Goal: Complete application form: Complete application form

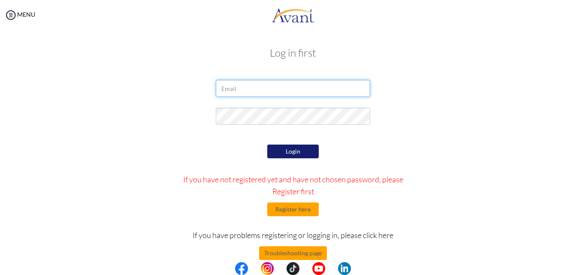
click at [280, 87] on input "email" at bounding box center [293, 88] width 154 height 17
type input "[EMAIL_ADDRESS][DOMAIN_NAME]"
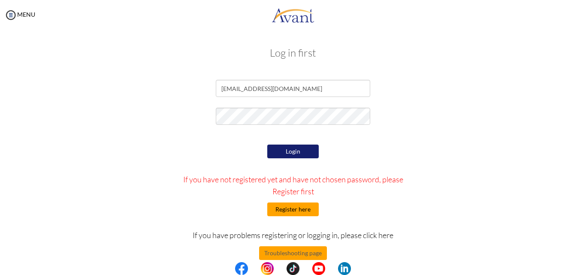
click at [292, 212] on button "Register here" at bounding box center [292, 209] width 51 height 14
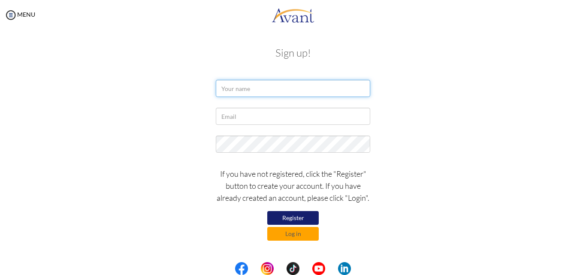
click at [273, 89] on input "text" at bounding box center [293, 88] width 154 height 17
type input "[PERSON_NAME]"
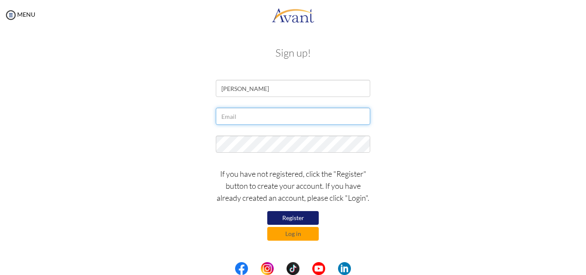
click at [263, 121] on input "text" at bounding box center [293, 116] width 154 height 17
type input "[EMAIL_ADDRESS][DOMAIN_NAME]"
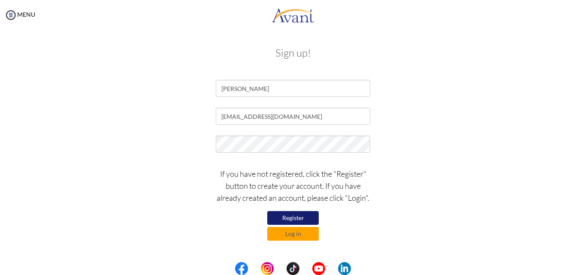
click at [288, 217] on button "Register" at bounding box center [292, 218] width 51 height 14
click at [284, 217] on button "Register" at bounding box center [292, 218] width 51 height 14
click at [291, 231] on button "Log in" at bounding box center [292, 234] width 51 height 14
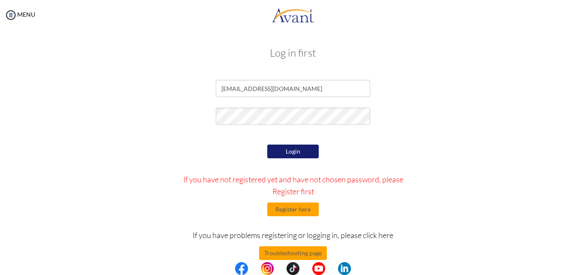
click at [300, 147] on button "Login" at bounding box center [292, 151] width 51 height 14
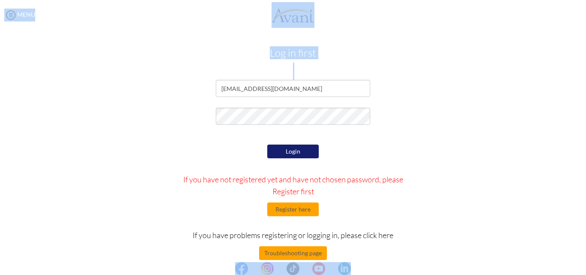
drag, startPoint x: 293, startPoint y: 87, endPoint x: 264, endPoint y: 83, distance: 29.1
click at [264, 83] on body "Maintenance break. Please come back in 2 hours. MENU My Status What is the next…" at bounding box center [293, 137] width 586 height 275
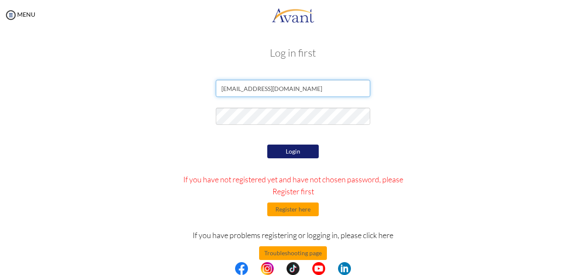
click at [296, 90] on input "akinyirose1996@gmail.com" at bounding box center [293, 88] width 154 height 17
drag, startPoint x: 296, startPoint y: 90, endPoint x: 207, endPoint y: 83, distance: 89.8
click at [209, 83] on div "akinyirose1996@gmail.com" at bounding box center [292, 90] width 167 height 21
click at [280, 90] on input "email" at bounding box center [293, 88] width 154 height 17
click at [257, 88] on input "email" at bounding box center [293, 88] width 154 height 17
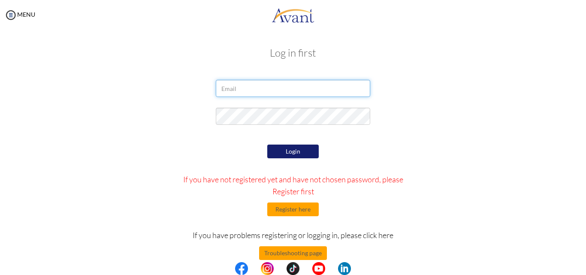
paste input "[EMAIL_ADDRESS][DOMAIN_NAME]"
type input "[EMAIL_ADDRESS][DOMAIN_NAME]"
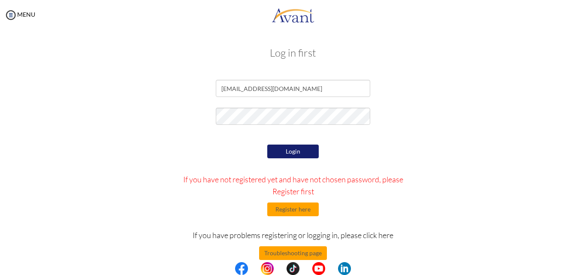
click at [289, 150] on button "Login" at bounding box center [292, 151] width 51 height 14
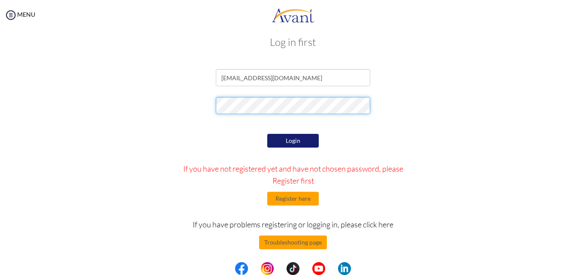
scroll to position [14, 0]
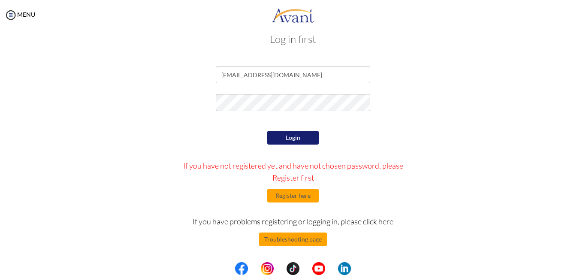
click at [292, 139] on button "Login" at bounding box center [292, 138] width 51 height 14
click at [282, 136] on button "Login" at bounding box center [292, 138] width 51 height 14
click at [282, 192] on button "Register here" at bounding box center [292, 196] width 51 height 14
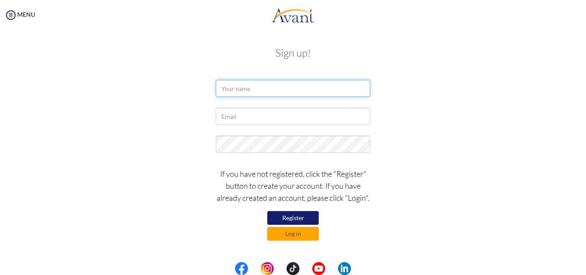
click at [254, 87] on input "text" at bounding box center [293, 88] width 154 height 17
type input "[PERSON_NAME]"
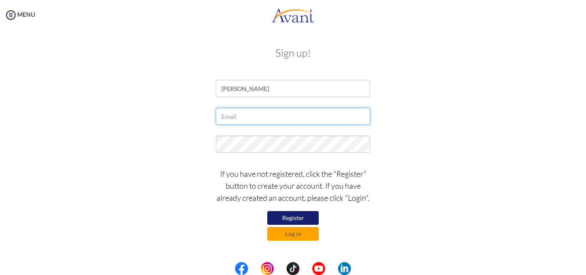
click at [263, 120] on input "text" at bounding box center [293, 116] width 154 height 17
type input "[EMAIL_ADDRESS][DOMAIN_NAME]"
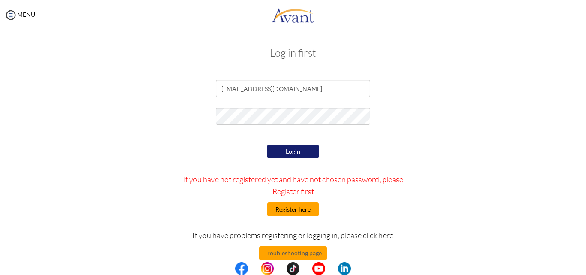
click at [293, 210] on button "Register here" at bounding box center [292, 209] width 51 height 14
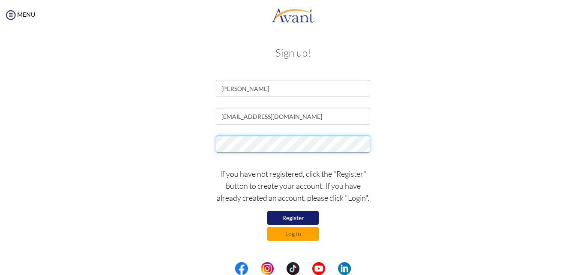
click at [209, 143] on div at bounding box center [292, 145] width 167 height 21
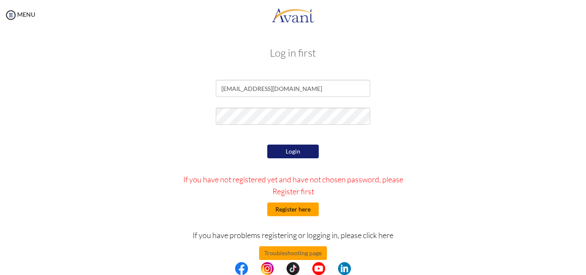
click at [286, 209] on button "Register here" at bounding box center [292, 209] width 51 height 14
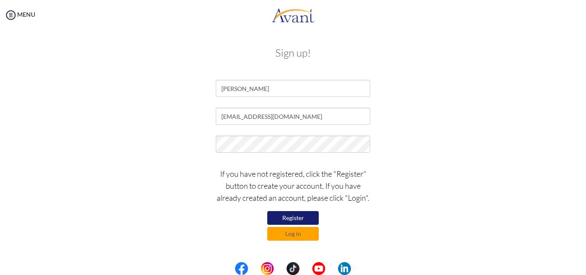
click at [291, 215] on button "Register" at bounding box center [292, 218] width 51 height 14
click at [292, 215] on button "Register" at bounding box center [292, 218] width 51 height 14
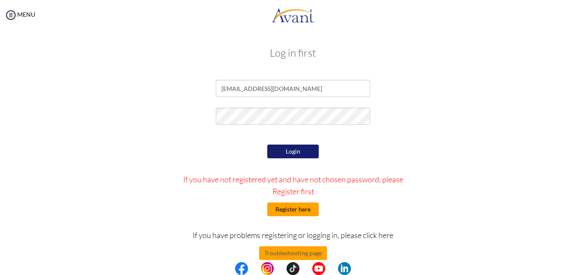
click at [295, 211] on button "Register here" at bounding box center [292, 209] width 51 height 14
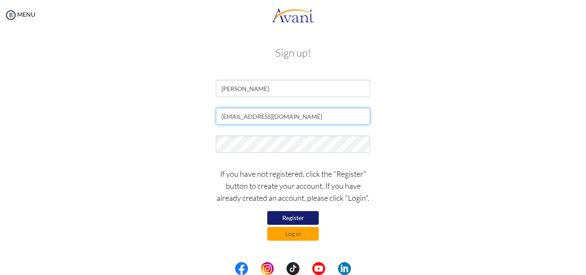
drag, startPoint x: 303, startPoint y: 118, endPoint x: 216, endPoint y: 113, distance: 86.3
click at [216, 113] on input "akinyirose1996@gmail.com" at bounding box center [293, 116] width 154 height 17
paste input "roseakinyi4444"
type input "[EMAIL_ADDRESS][DOMAIN_NAME]"
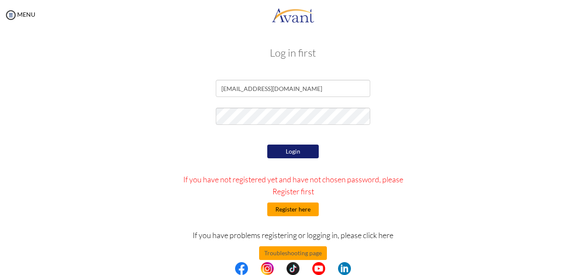
click at [296, 211] on button "Register here" at bounding box center [292, 209] width 51 height 14
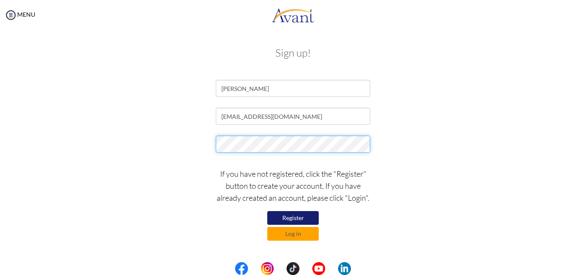
click at [207, 142] on div at bounding box center [293, 145] width 502 height 21
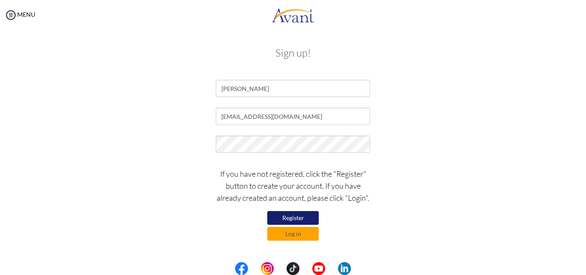
click at [304, 218] on button "Register" at bounding box center [292, 218] width 51 height 14
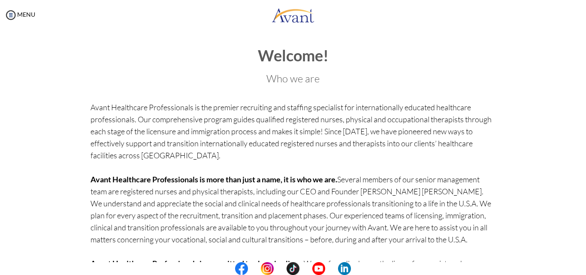
scroll to position [72, 0]
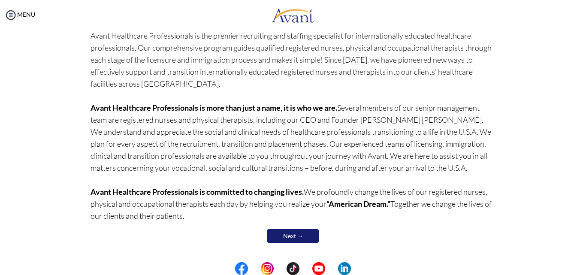
click at [278, 233] on link "Next →" at bounding box center [292, 236] width 51 height 14
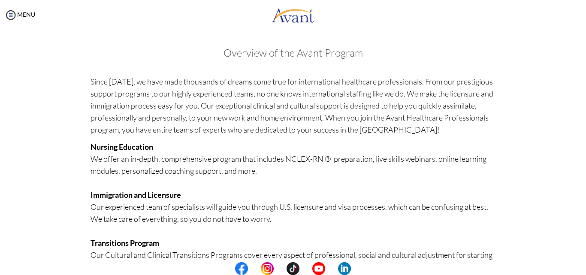
scroll to position [207, 0]
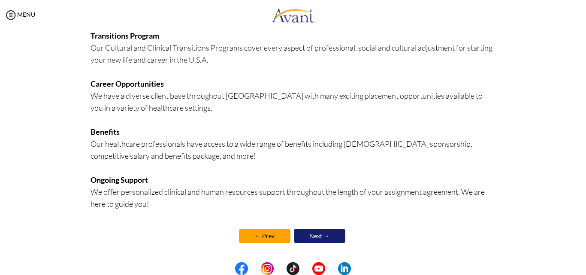
click at [316, 235] on link "Next →" at bounding box center [319, 236] width 51 height 14
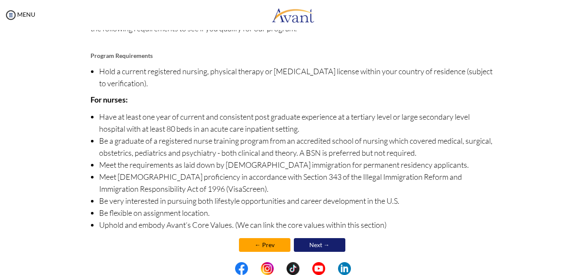
scroll to position [98, 0]
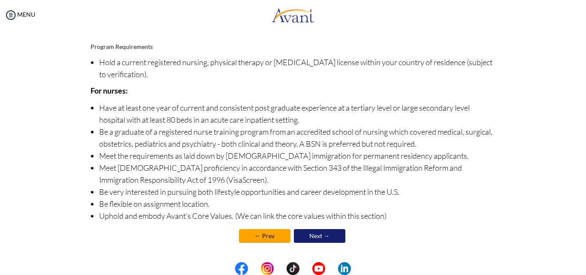
click at [318, 234] on link "Next →" at bounding box center [319, 236] width 51 height 14
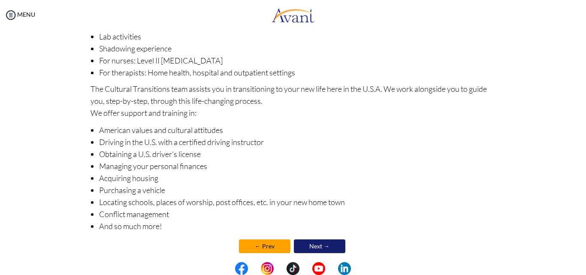
scroll to position [132, 0]
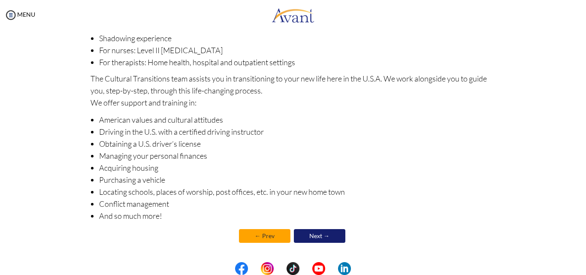
click at [252, 233] on link "← Prev" at bounding box center [264, 236] width 51 height 14
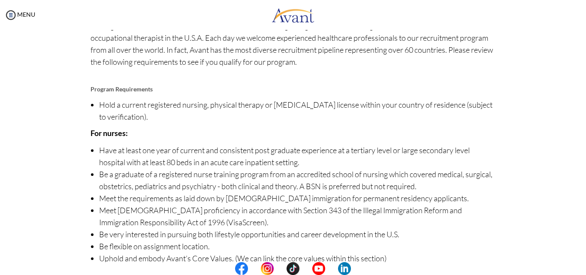
scroll to position [98, 0]
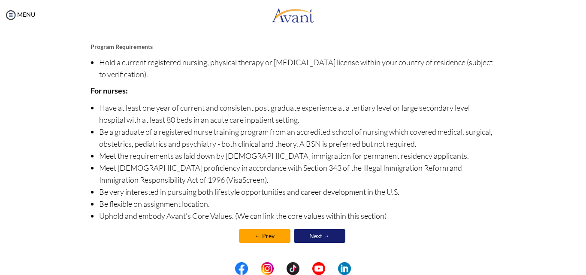
click at [258, 236] on link "← Prev" at bounding box center [264, 236] width 51 height 14
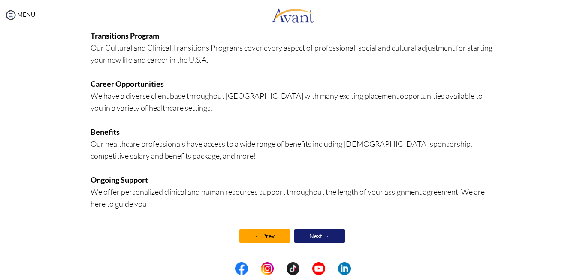
click at [256, 231] on link "← Prev" at bounding box center [264, 236] width 51 height 14
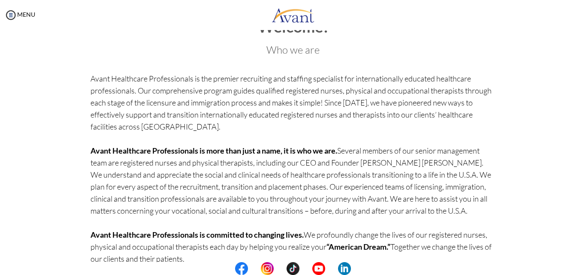
scroll to position [72, 0]
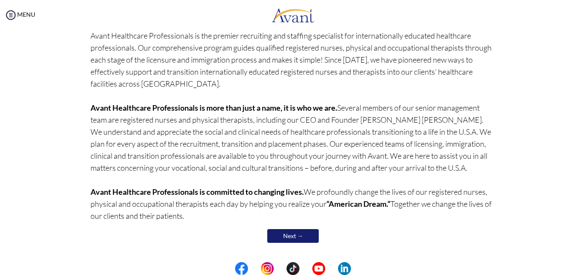
click at [303, 231] on link "Next →" at bounding box center [292, 236] width 51 height 14
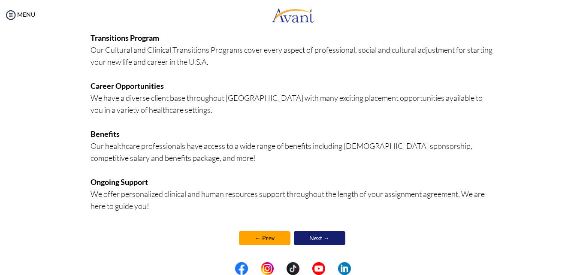
scroll to position [207, 0]
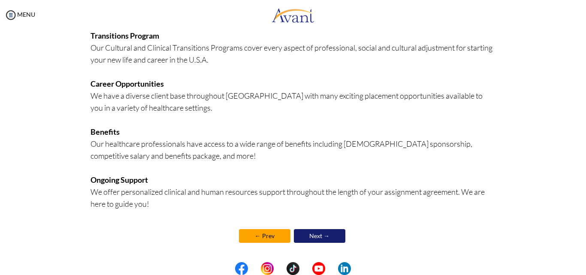
click at [329, 237] on link "Next →" at bounding box center [319, 236] width 51 height 14
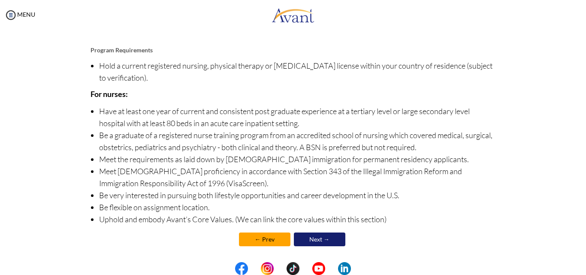
scroll to position [98, 0]
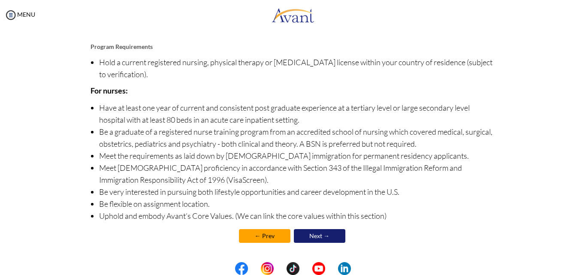
click at [329, 233] on link "Next →" at bounding box center [319, 236] width 51 height 14
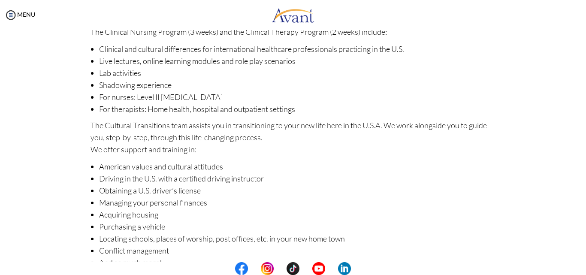
scroll to position [129, 0]
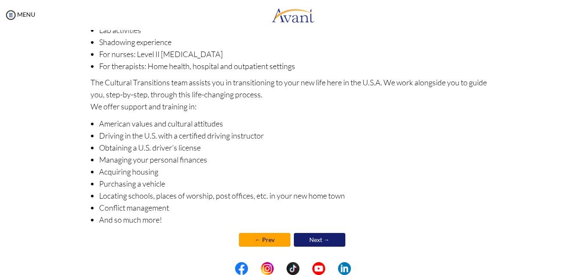
click at [328, 238] on link "Next →" at bounding box center [319, 240] width 51 height 14
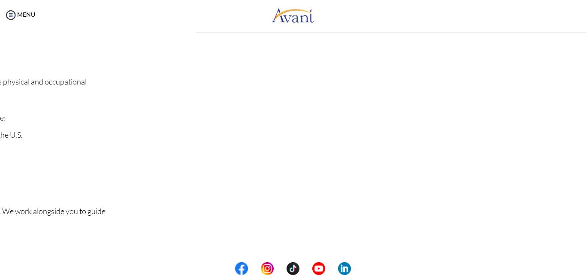
scroll to position [133, 0]
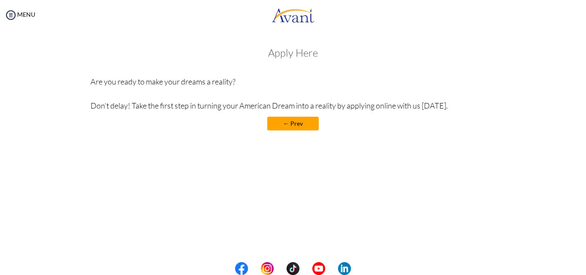
click at [282, 56] on h3 "Apply Here" at bounding box center [292, 52] width 405 height 11
click at [297, 125] on link "← Prev" at bounding box center [292, 124] width 51 height 14
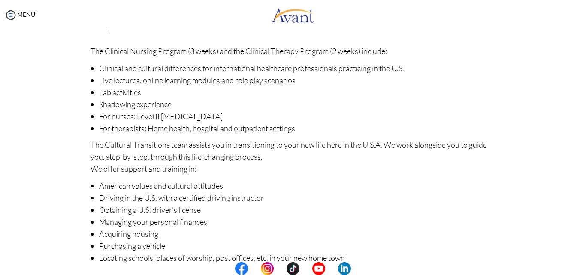
scroll to position [132, 0]
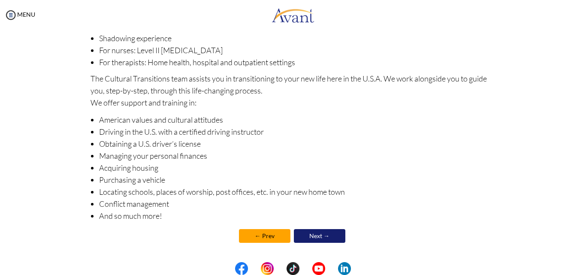
click at [262, 231] on link "← Prev" at bounding box center [264, 236] width 51 height 14
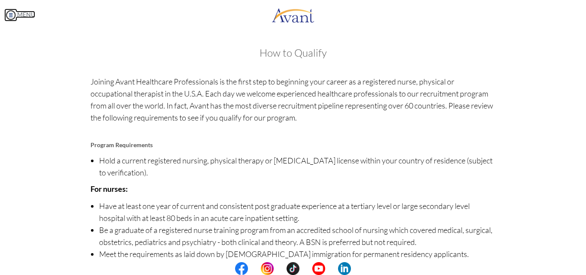
click at [9, 16] on img at bounding box center [10, 15] width 13 height 13
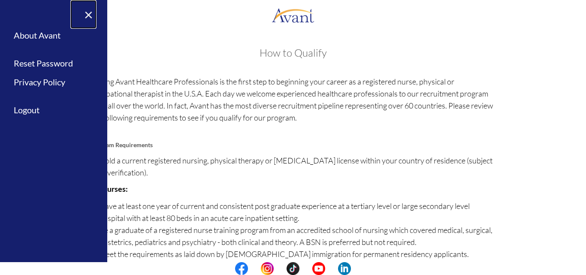
click at [90, 11] on link "×" at bounding box center [83, 14] width 26 height 29
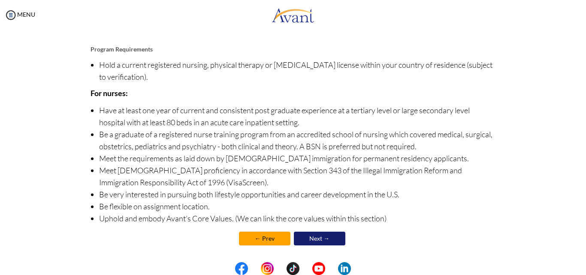
scroll to position [98, 0]
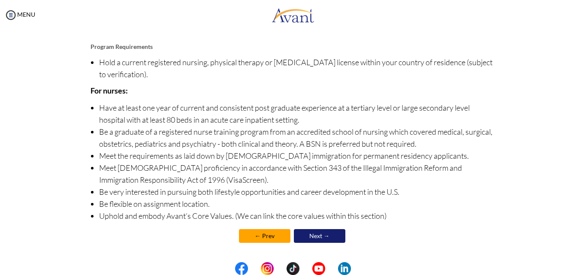
click at [258, 236] on link "← Prev" at bounding box center [264, 236] width 51 height 14
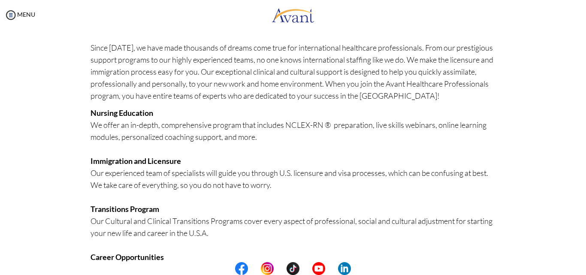
scroll to position [207, 0]
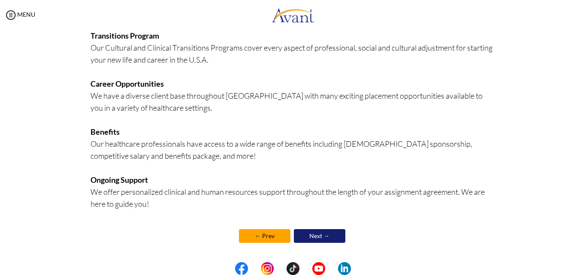
click at [255, 233] on link "← Prev" at bounding box center [264, 236] width 51 height 14
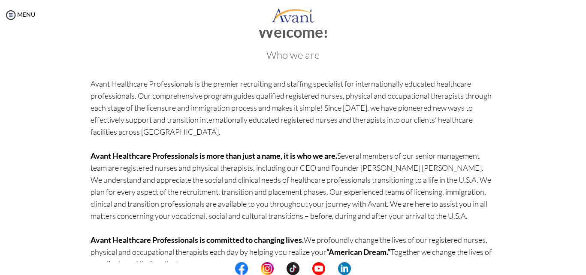
scroll to position [72, 0]
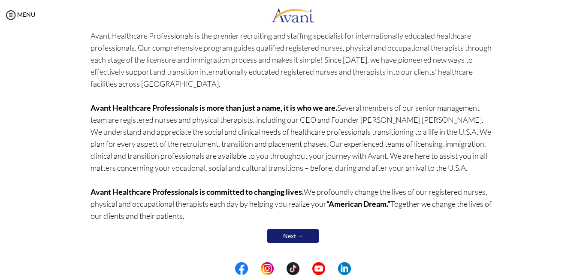
click at [290, 230] on link "Next →" at bounding box center [292, 236] width 51 height 14
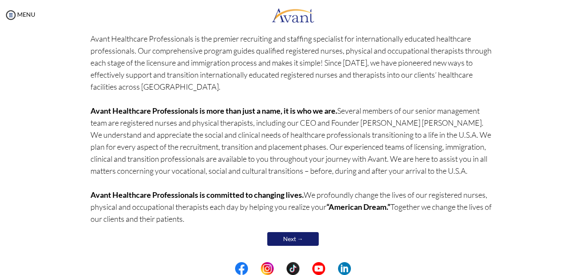
scroll to position [72, 0]
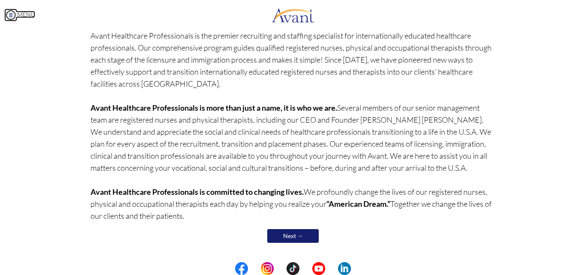
click at [13, 9] on img at bounding box center [10, 15] width 13 height 13
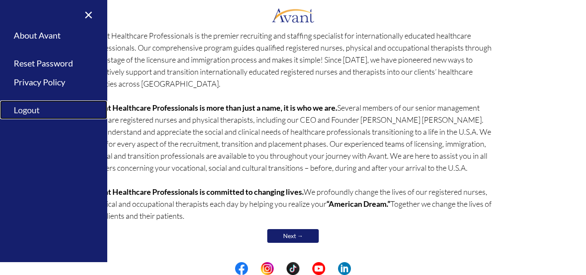
click at [34, 105] on link "Logout" at bounding box center [53, 109] width 107 height 19
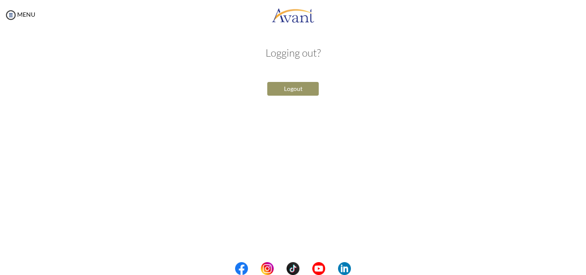
click at [289, 90] on button "Logout" at bounding box center [292, 89] width 51 height 14
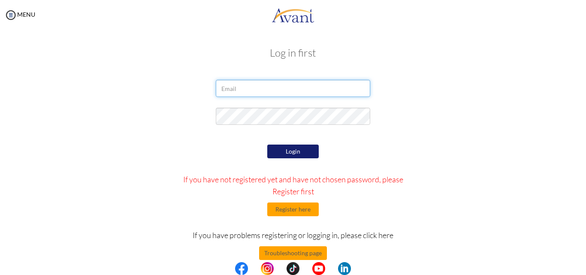
click at [284, 83] on input "email" at bounding box center [293, 88] width 154 height 17
type input "[EMAIL_ADDRESS][DOMAIN_NAME]"
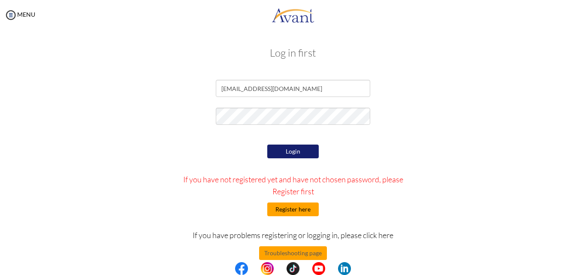
click at [282, 211] on button "Register here" at bounding box center [292, 209] width 51 height 14
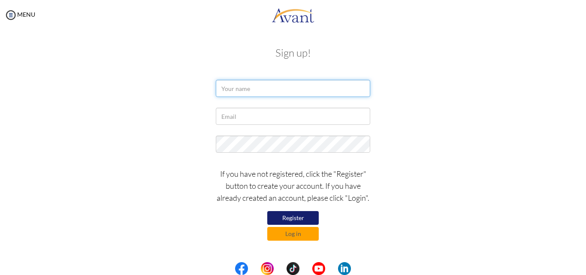
click at [264, 92] on input "text" at bounding box center [293, 88] width 154 height 17
type input "[PERSON_NAME]"
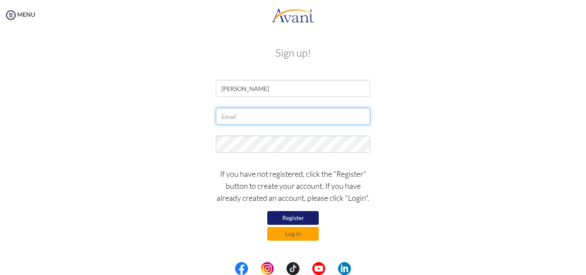
click at [278, 119] on input "text" at bounding box center [293, 116] width 154 height 17
type input "[EMAIL_ADDRESS][DOMAIN_NAME]"
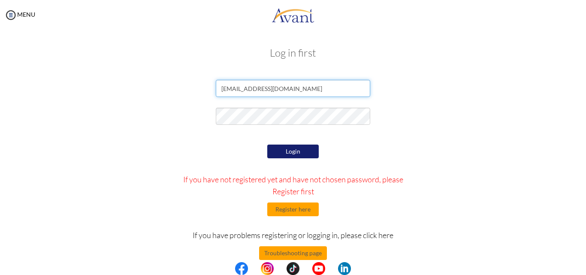
drag, startPoint x: 299, startPoint y: 146, endPoint x: 122, endPoint y: 105, distance: 181.6
click at [109, 94] on div "[EMAIL_ADDRESS][DOMAIN_NAME]" at bounding box center [293, 90] width 502 height 21
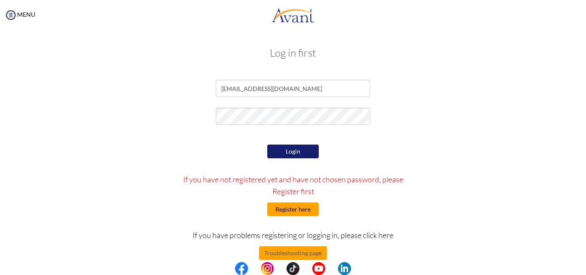
drag, startPoint x: 301, startPoint y: 208, endPoint x: 306, endPoint y: 207, distance: 4.8
click at [301, 208] on button "Register here" at bounding box center [292, 209] width 51 height 14
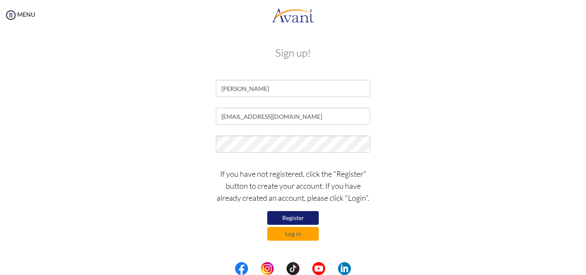
click at [299, 217] on button "Register" at bounding box center [292, 218] width 51 height 14
click at [295, 233] on button "Log in" at bounding box center [292, 234] width 51 height 14
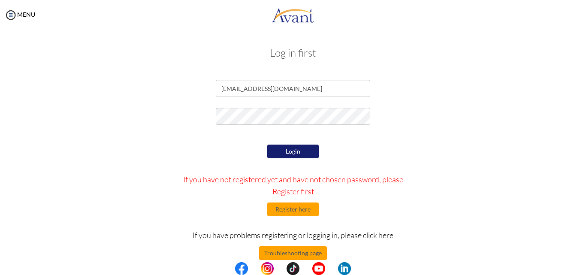
click at [297, 148] on button "Login" at bounding box center [292, 151] width 51 height 14
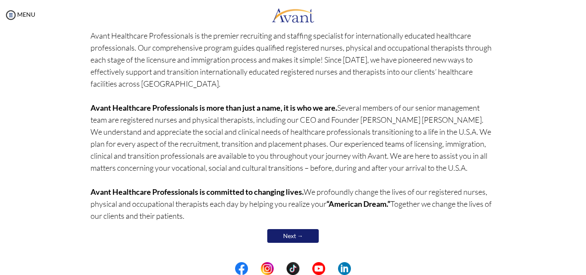
click at [295, 233] on link "Next →" at bounding box center [292, 236] width 51 height 14
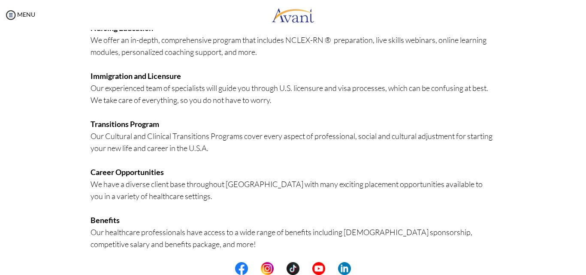
scroll to position [207, 0]
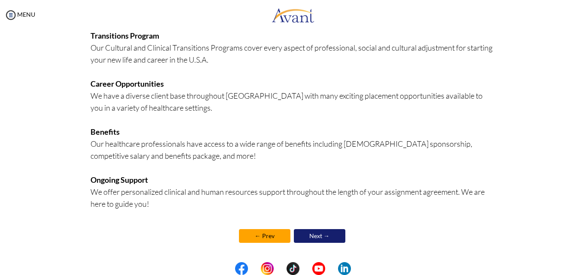
click at [305, 233] on link "Next →" at bounding box center [319, 236] width 51 height 14
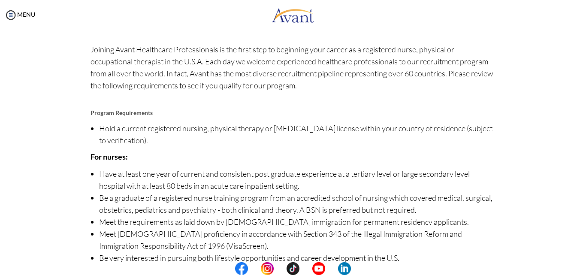
scroll to position [98, 0]
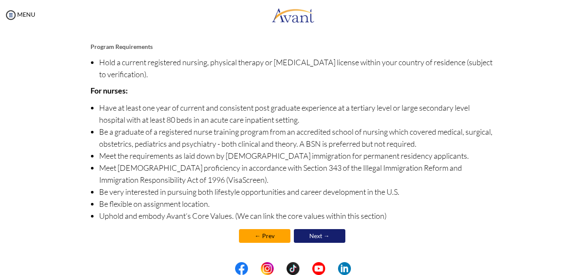
click at [303, 231] on link "Next →" at bounding box center [319, 236] width 51 height 14
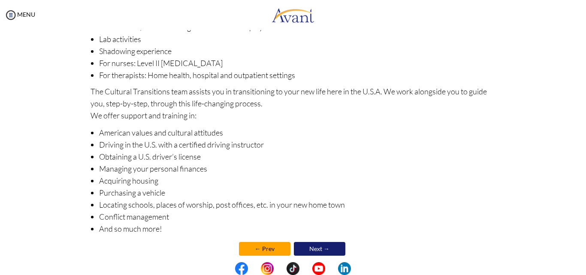
scroll to position [132, 0]
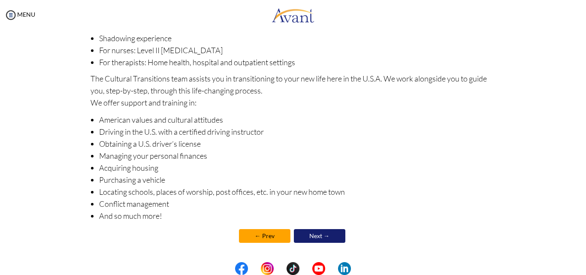
click at [300, 230] on link "Next →" at bounding box center [319, 236] width 51 height 14
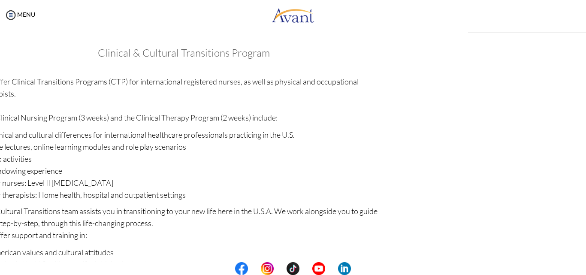
scroll to position [133, 0]
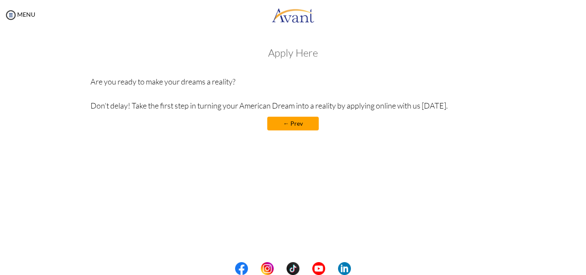
click at [314, 53] on h3 "Apply Here" at bounding box center [292, 52] width 405 height 11
drag, startPoint x: 317, startPoint y: 54, endPoint x: 267, endPoint y: 53, distance: 49.7
click at [263, 53] on h3 "Apply Here" at bounding box center [292, 52] width 405 height 11
click at [346, 59] on div "Apply Here Are you ready to make your dreams a reality? Don’t delay! Take the f…" at bounding box center [292, 93] width 405 height 92
click at [15, 14] on img at bounding box center [10, 15] width 13 height 13
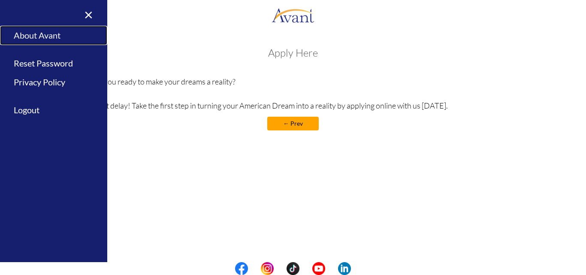
click at [51, 33] on link "About Avant" at bounding box center [53, 35] width 107 height 19
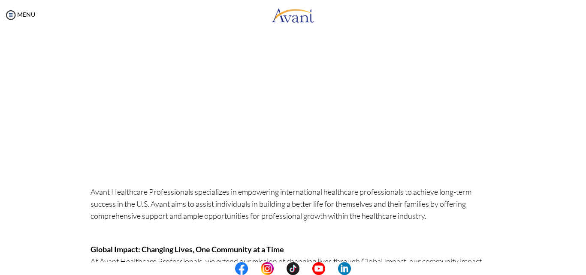
scroll to position [0, 0]
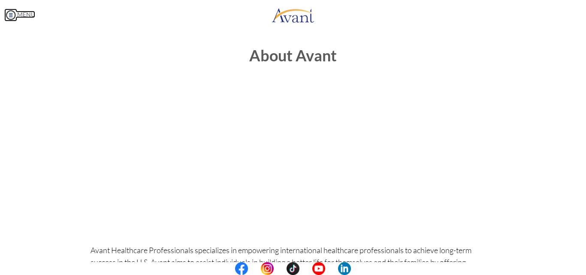
click at [9, 11] on img at bounding box center [10, 15] width 13 height 13
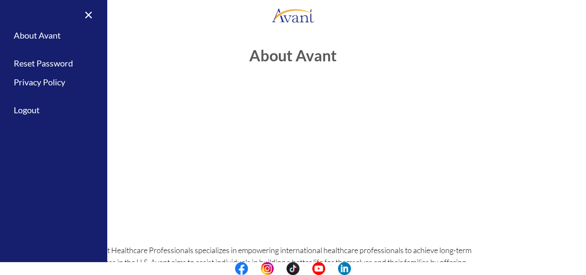
click at [9, 12] on div "× Home Avant Video Library My Process My Resources About Avant Refer a Friend R…" at bounding box center [53, 137] width 107 height 275
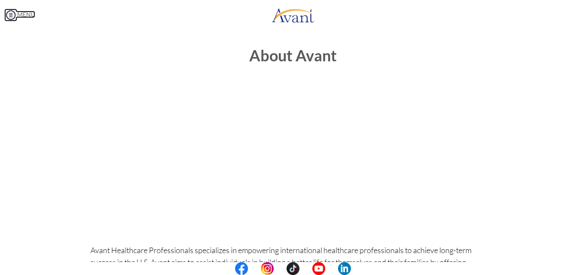
click at [15, 11] on body "Maintenance break. Please come back in 2 hours. MENU My Status What is the next…" at bounding box center [293, 137] width 586 height 275
click at [4, 12] on div "MENU" at bounding box center [17, 137] width 35 height 275
click at [11, 14] on img at bounding box center [10, 15] width 13 height 13
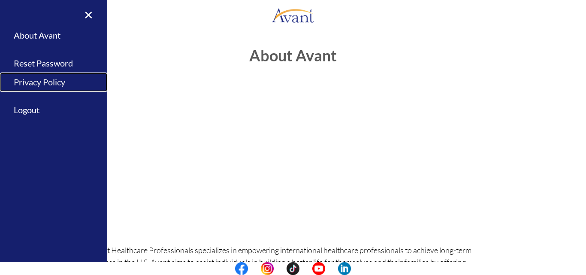
click at [51, 81] on link "Privacy Policy" at bounding box center [53, 81] width 107 height 19
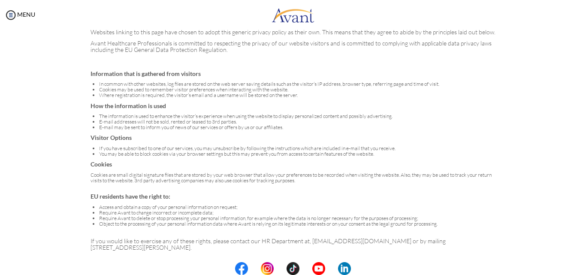
scroll to position [48, 0]
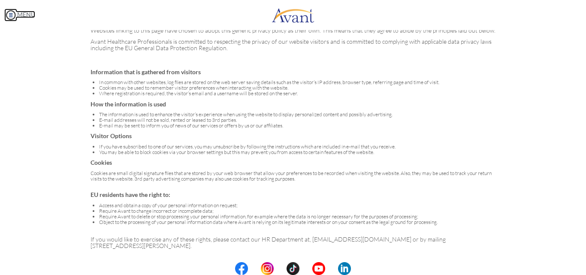
click at [15, 10] on img at bounding box center [10, 15] width 13 height 13
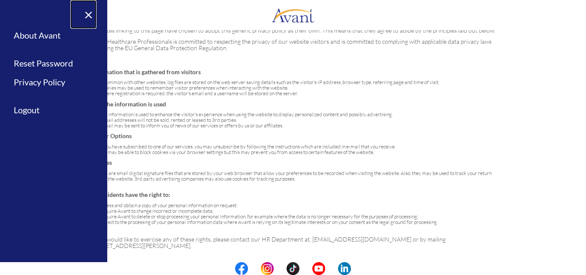
click at [88, 15] on link "×" at bounding box center [83, 14] width 26 height 29
